Goal: Task Accomplishment & Management: Complete application form

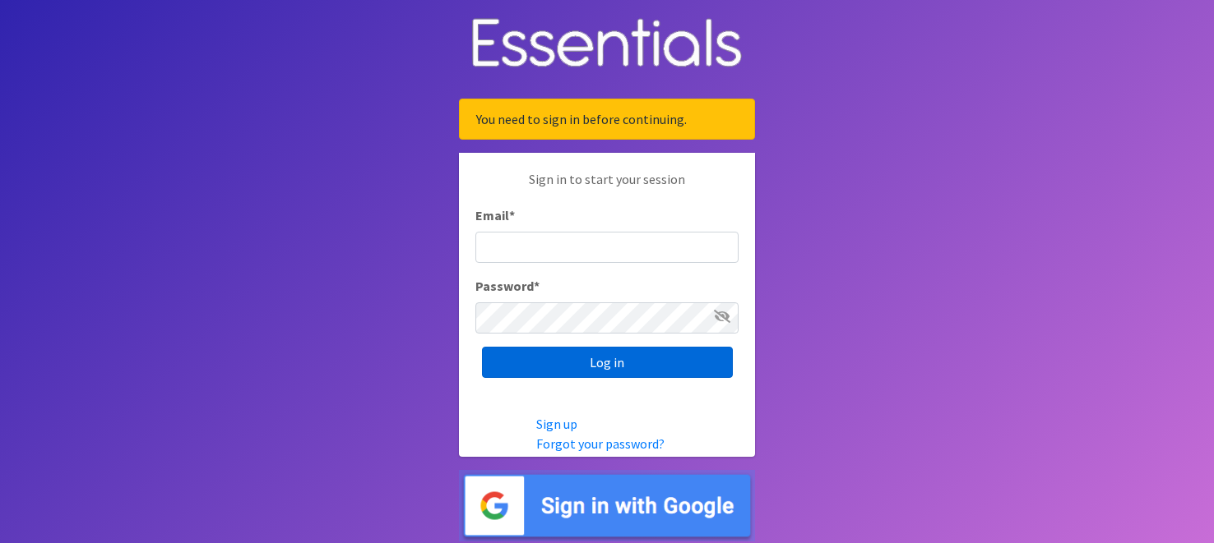
type input "[EMAIL_ADDRESS][DOMAIN_NAME]"
click at [596, 355] on input "Log in" at bounding box center [607, 362] width 251 height 31
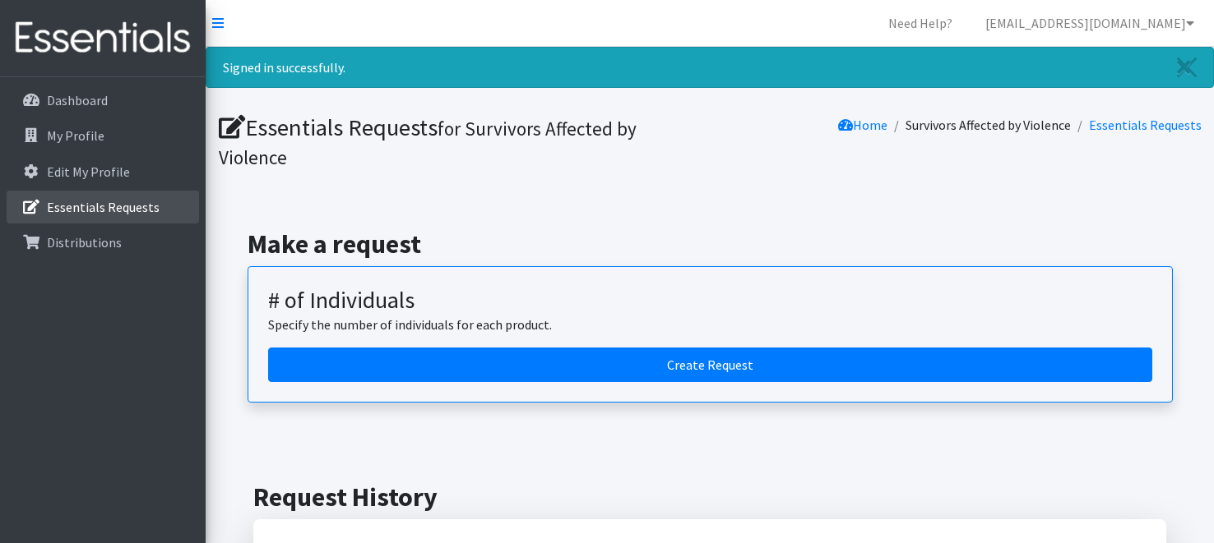
click at [127, 201] on p "Essentials Requests" at bounding box center [103, 207] width 113 height 16
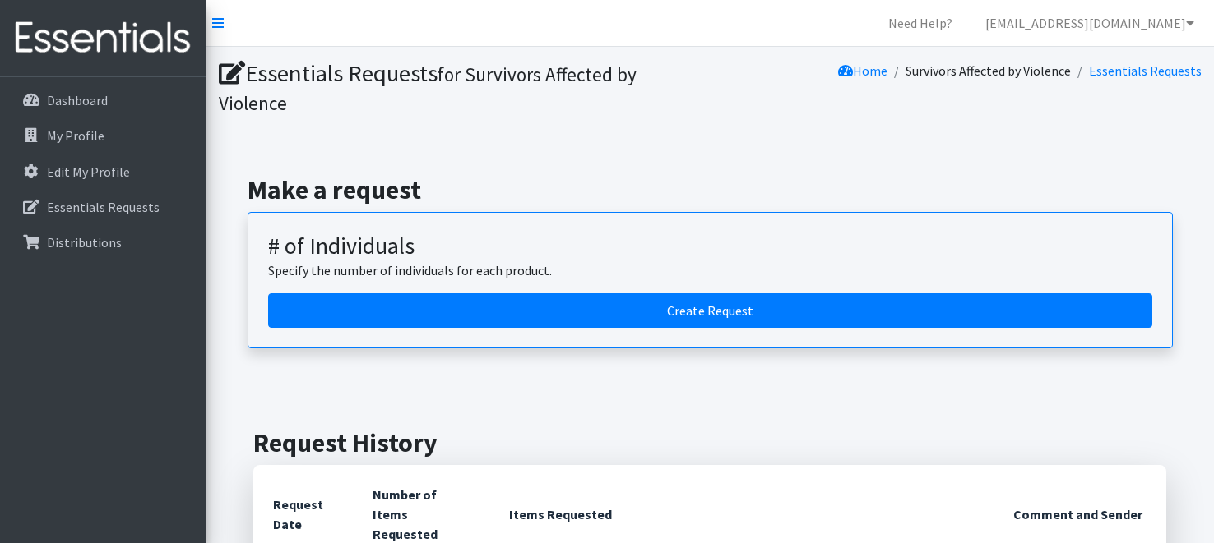
click at [479, 148] on div "Make a request # of Individuals Specify the number of individuals for each prod…" at bounding box center [709, 261] width 995 height 253
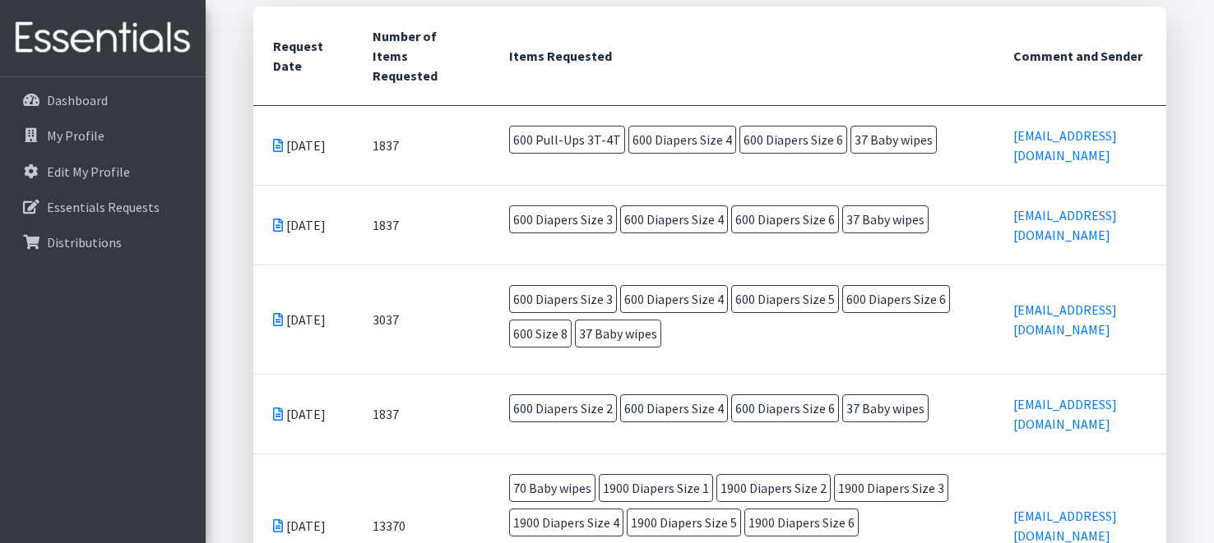
scroll to position [480, 0]
